Goal: Transaction & Acquisition: Book appointment/travel/reservation

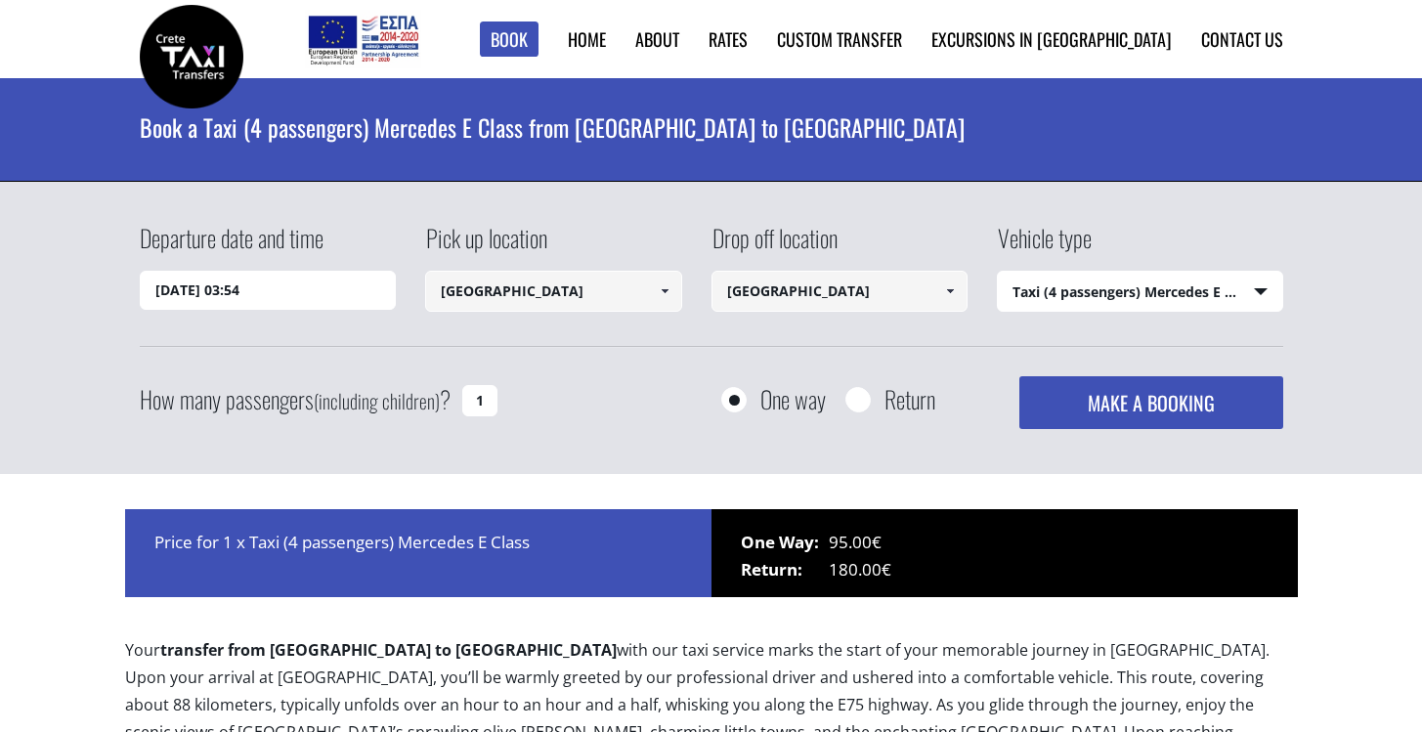
select select "540"
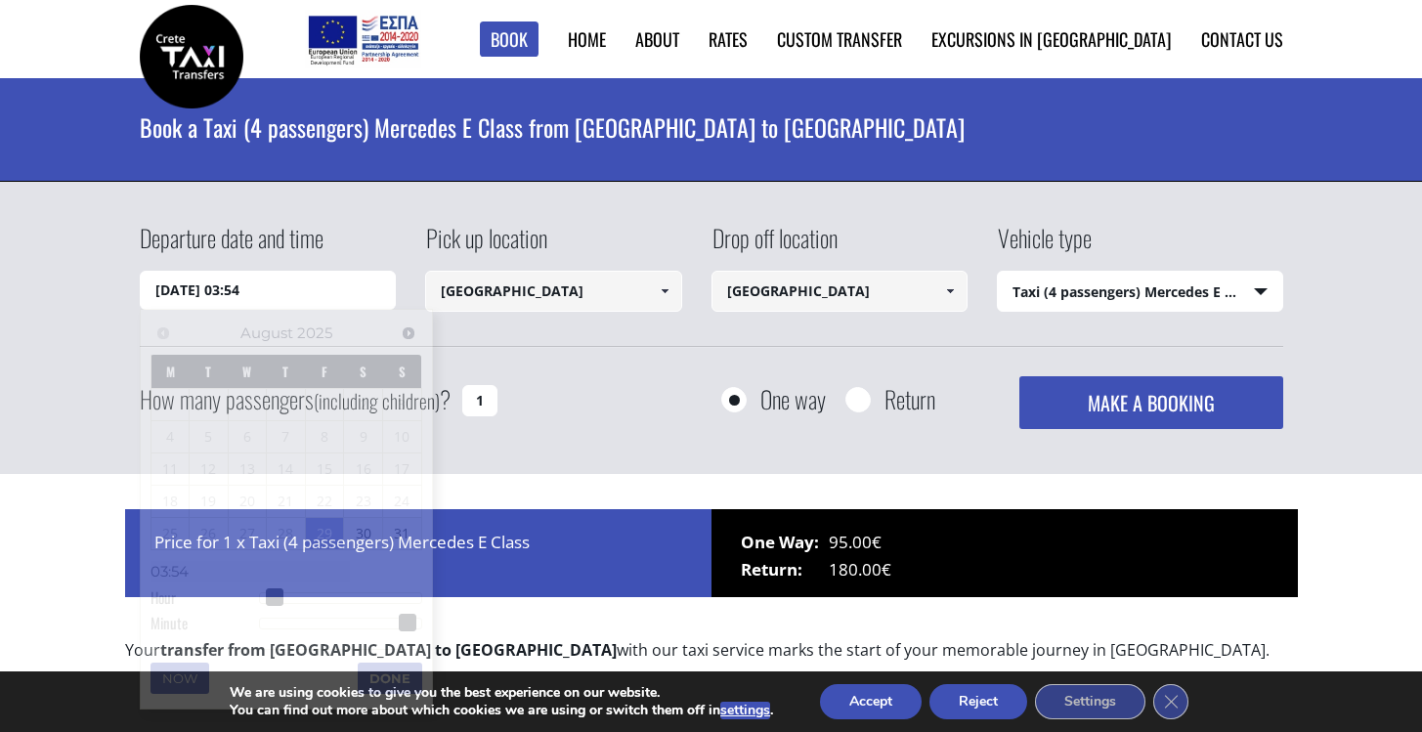
click at [330, 295] on input "29/08/2025 03:54" at bounding box center [268, 290] width 257 height 39
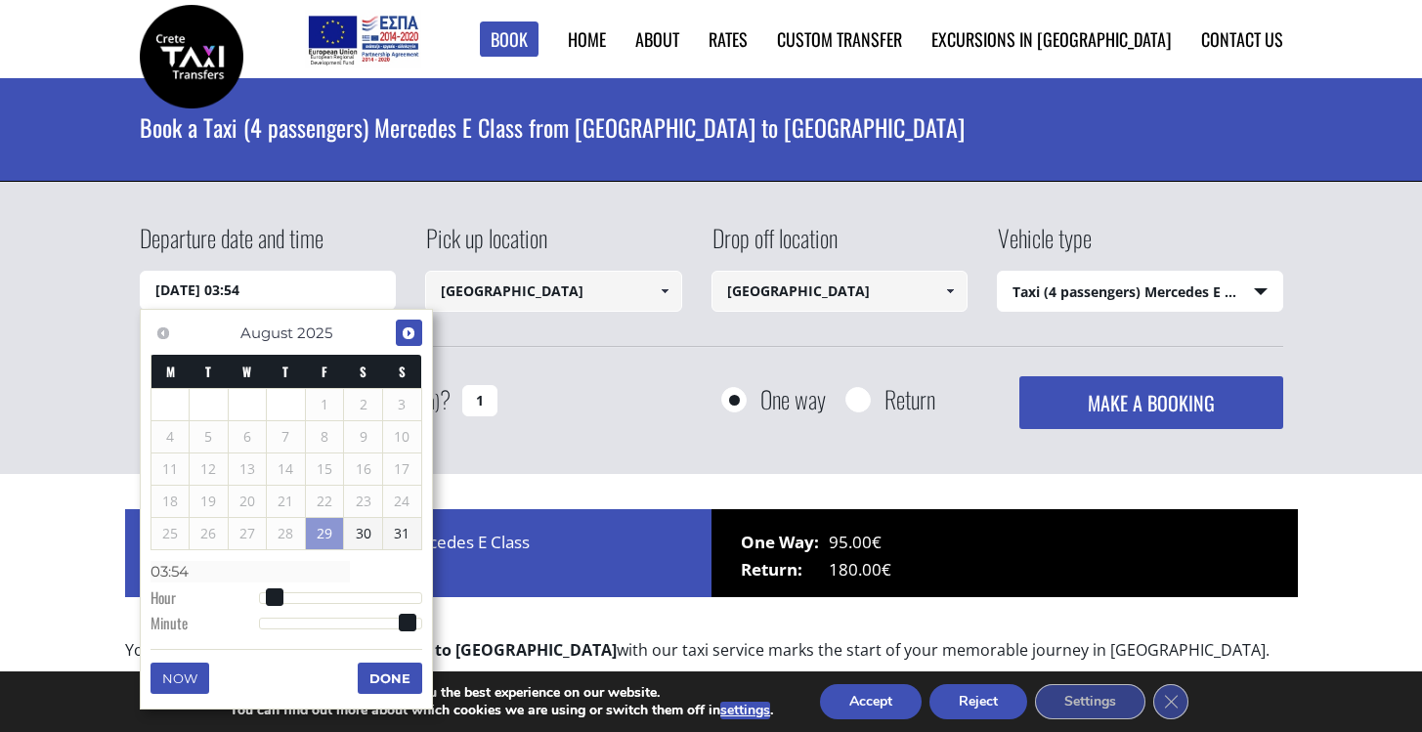
click at [411, 331] on span "Next" at bounding box center [409, 333] width 16 height 16
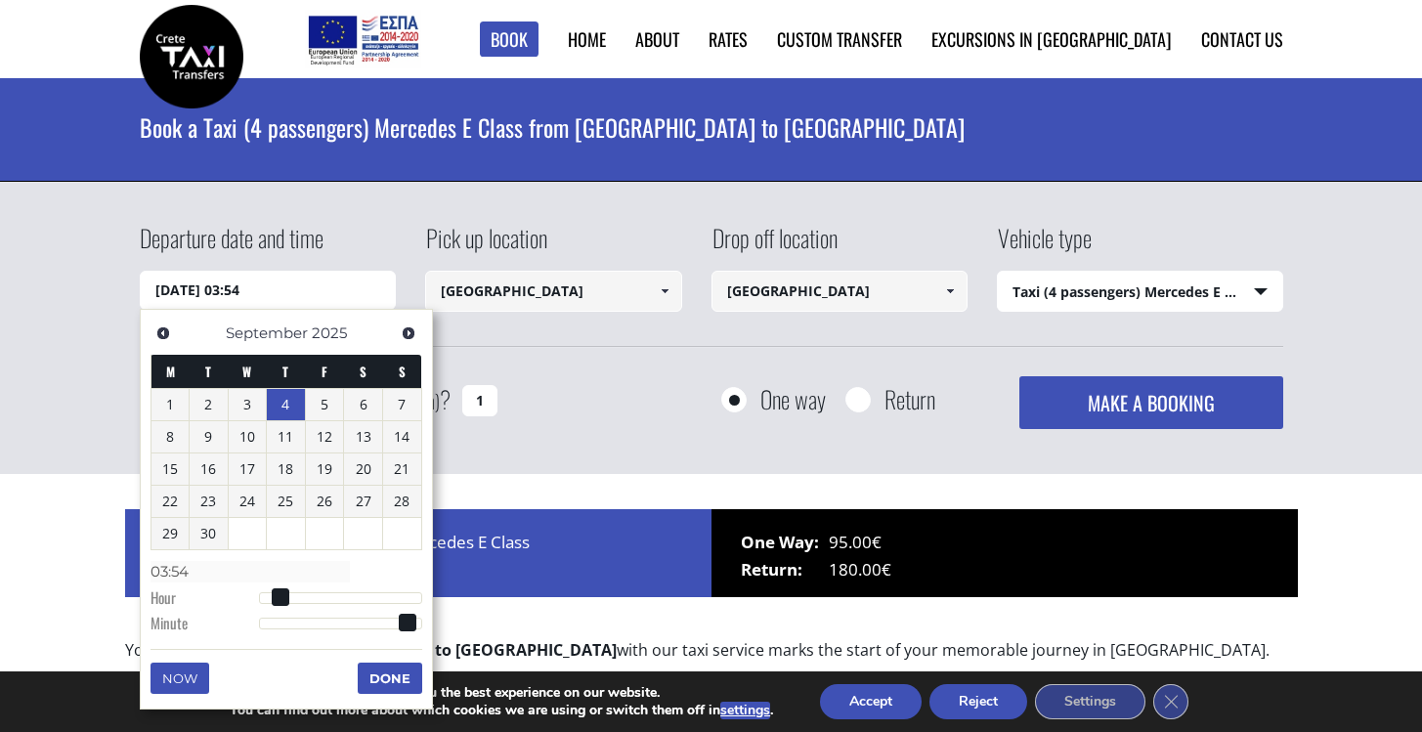
click at [287, 407] on link "4" at bounding box center [286, 404] width 38 height 31
type input "04/09/2025 00:00"
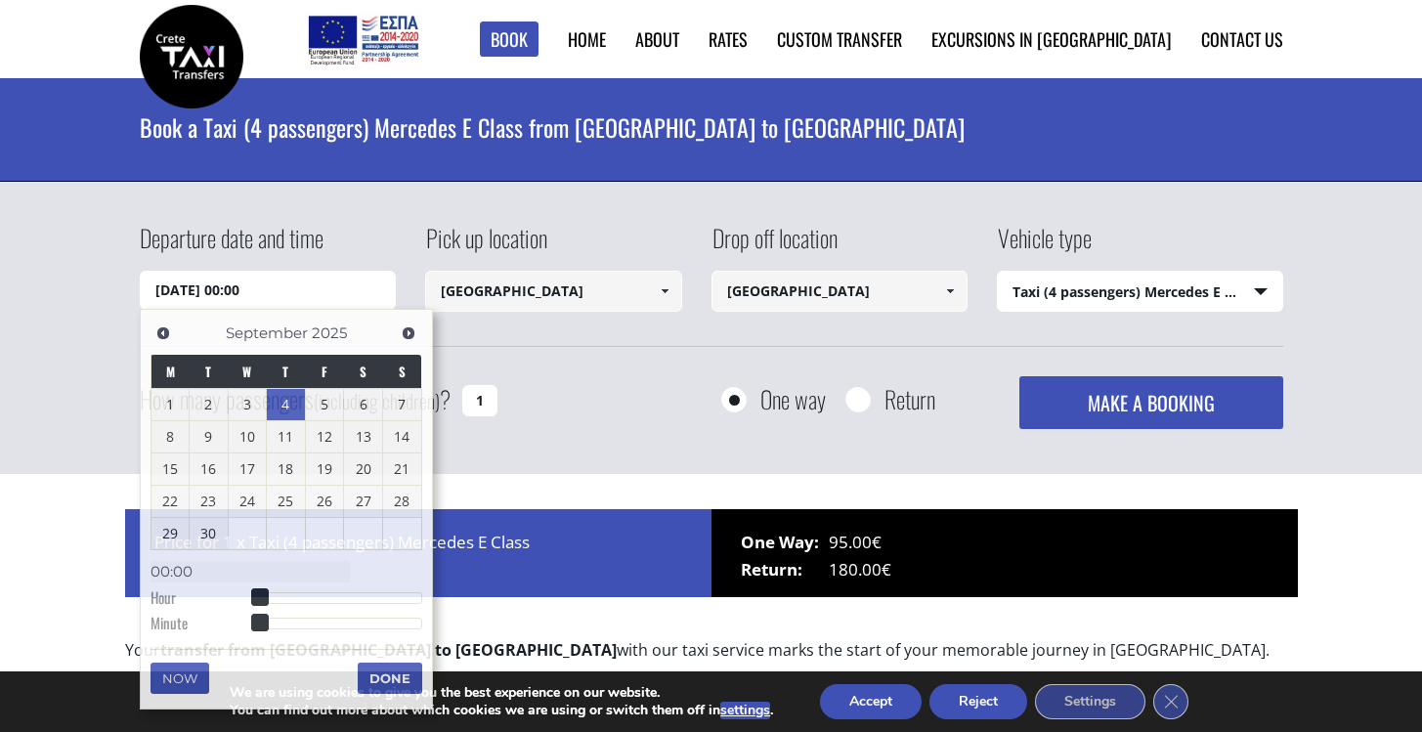
click at [1342, 299] on div "Departure date and time 04/09/2025 00:00 Pick up location Heraklion airport Sel…" at bounding box center [711, 328] width 1422 height 293
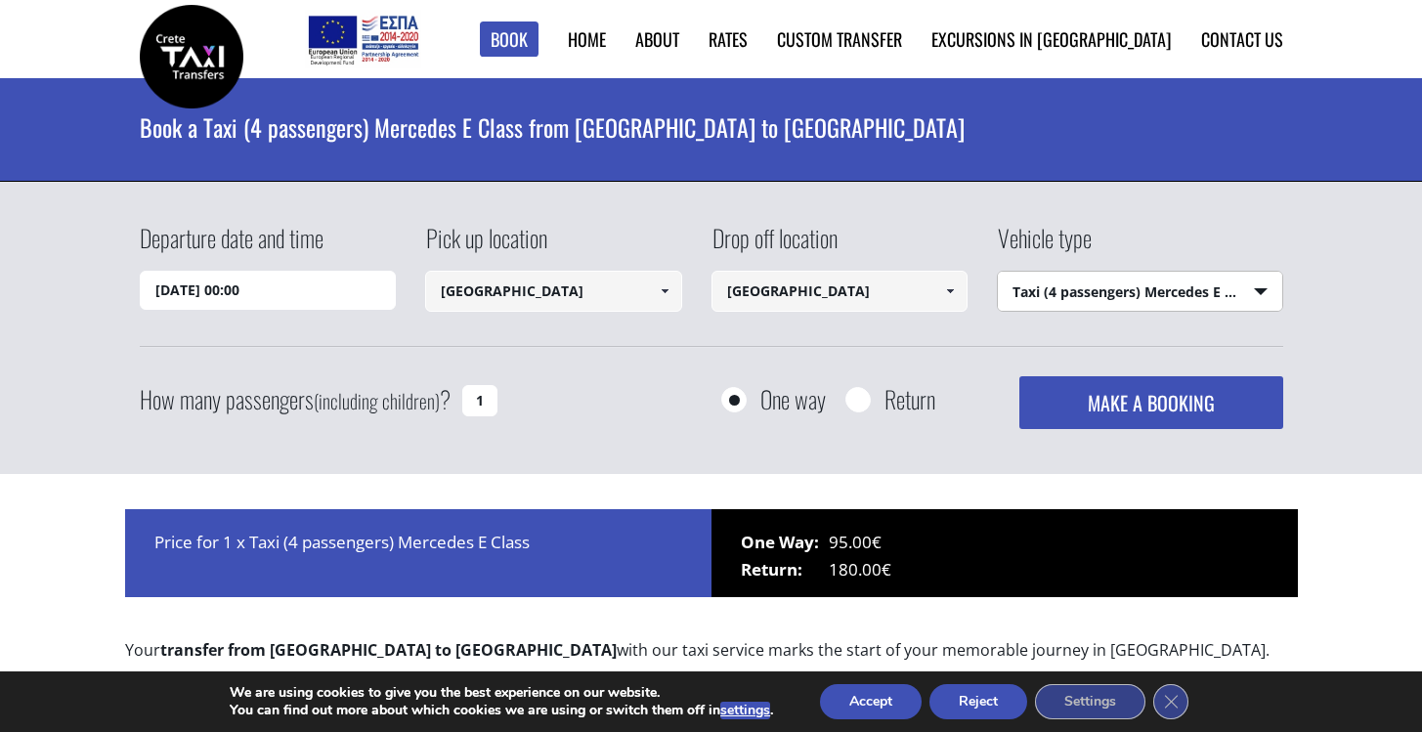
click at [1106, 408] on button "MAKE A BOOKING" at bounding box center [1150, 402] width 263 height 53
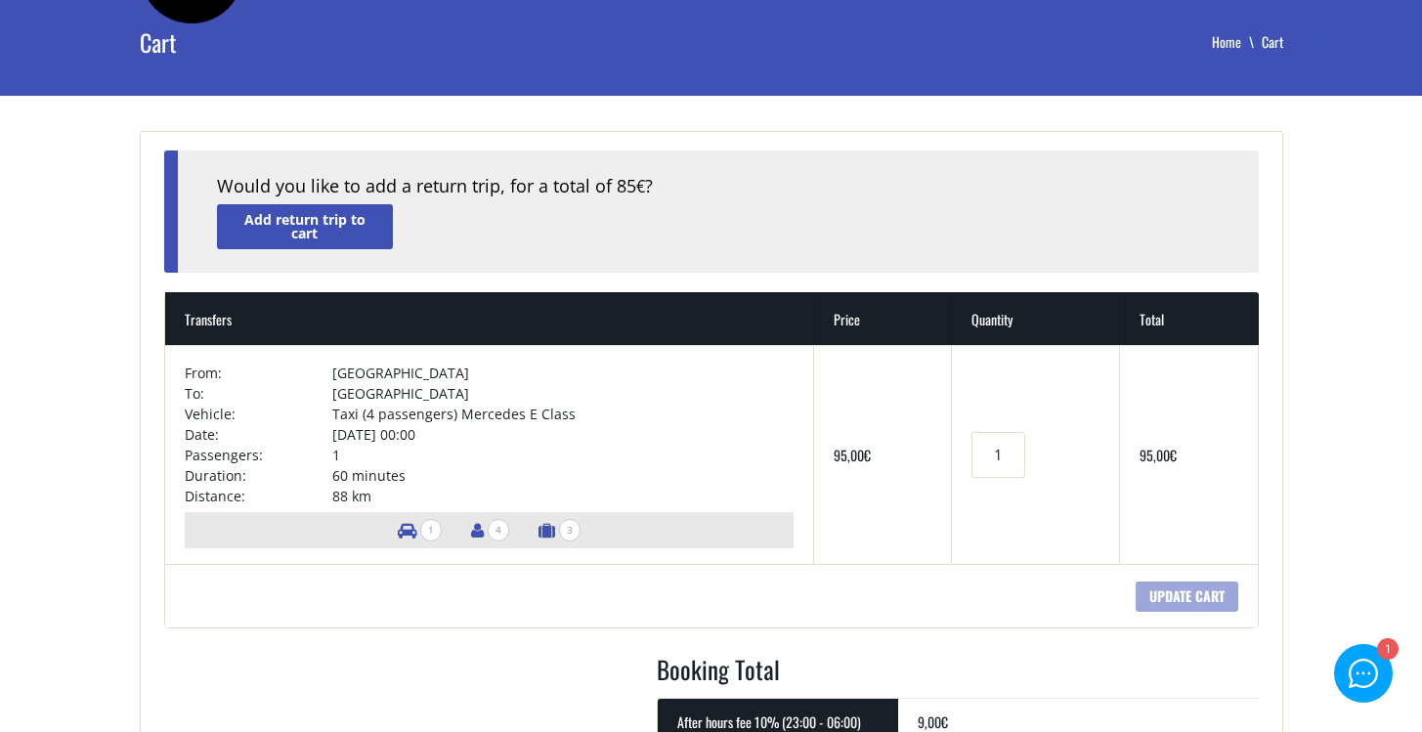
scroll to position [145, 0]
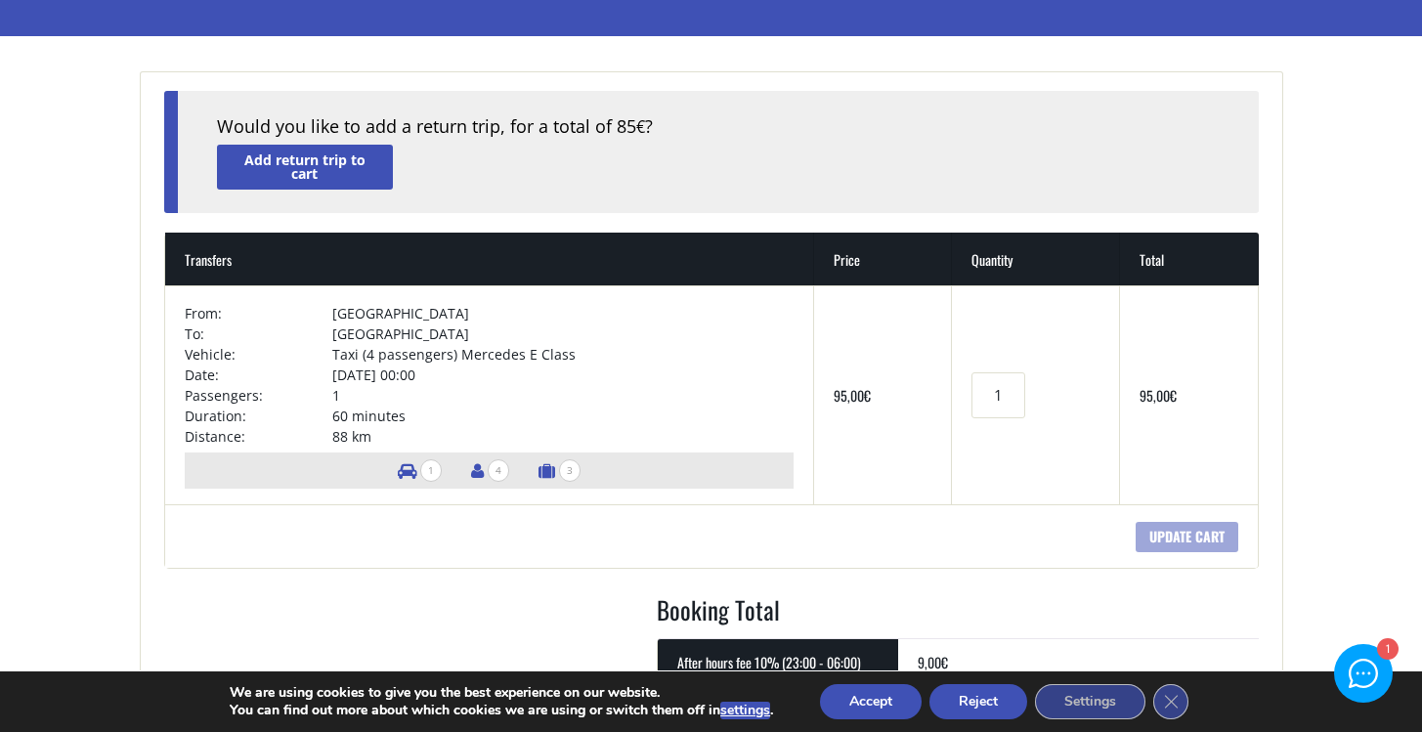
click at [427, 363] on td "Taxi (4 passengers) Mercedes E Class" at bounding box center [562, 354] width 461 height 21
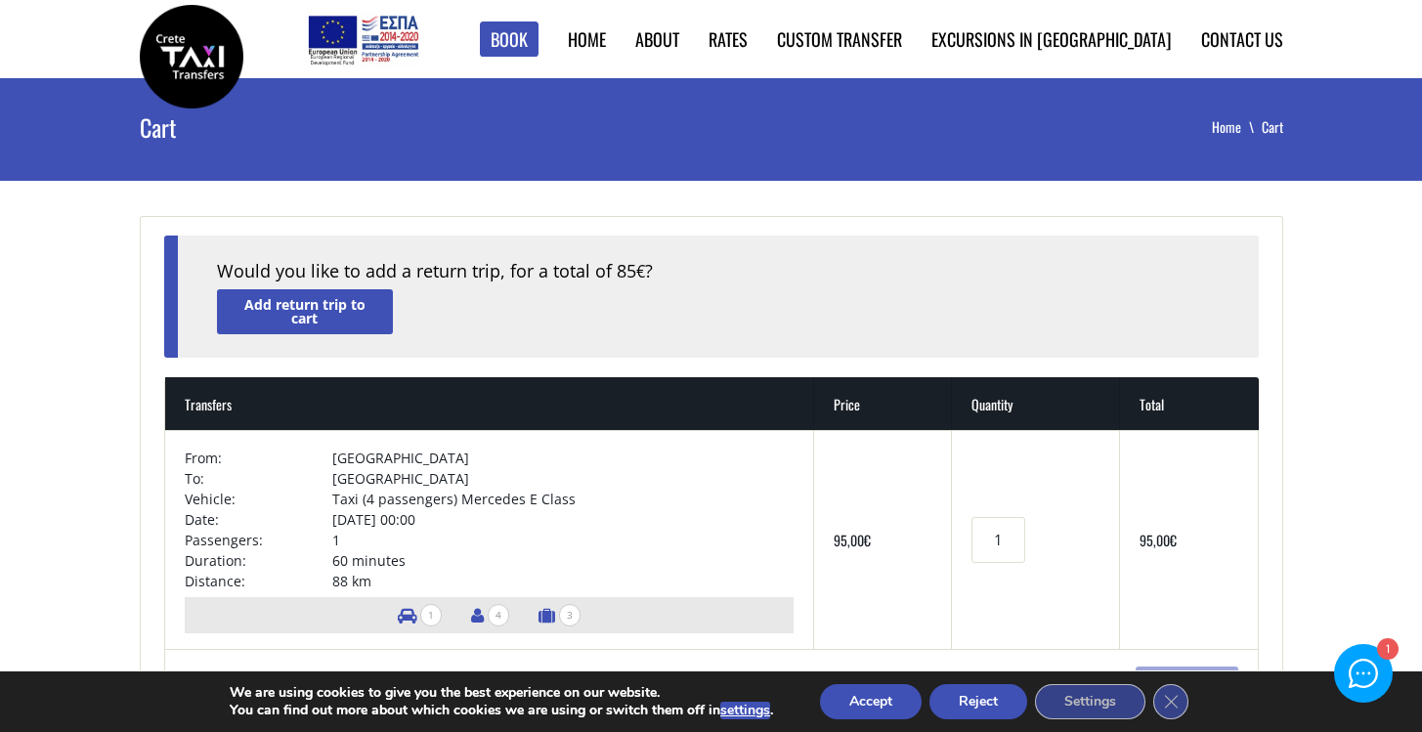
scroll to position [0, 0]
